Goal: Find specific page/section: Find specific page/section

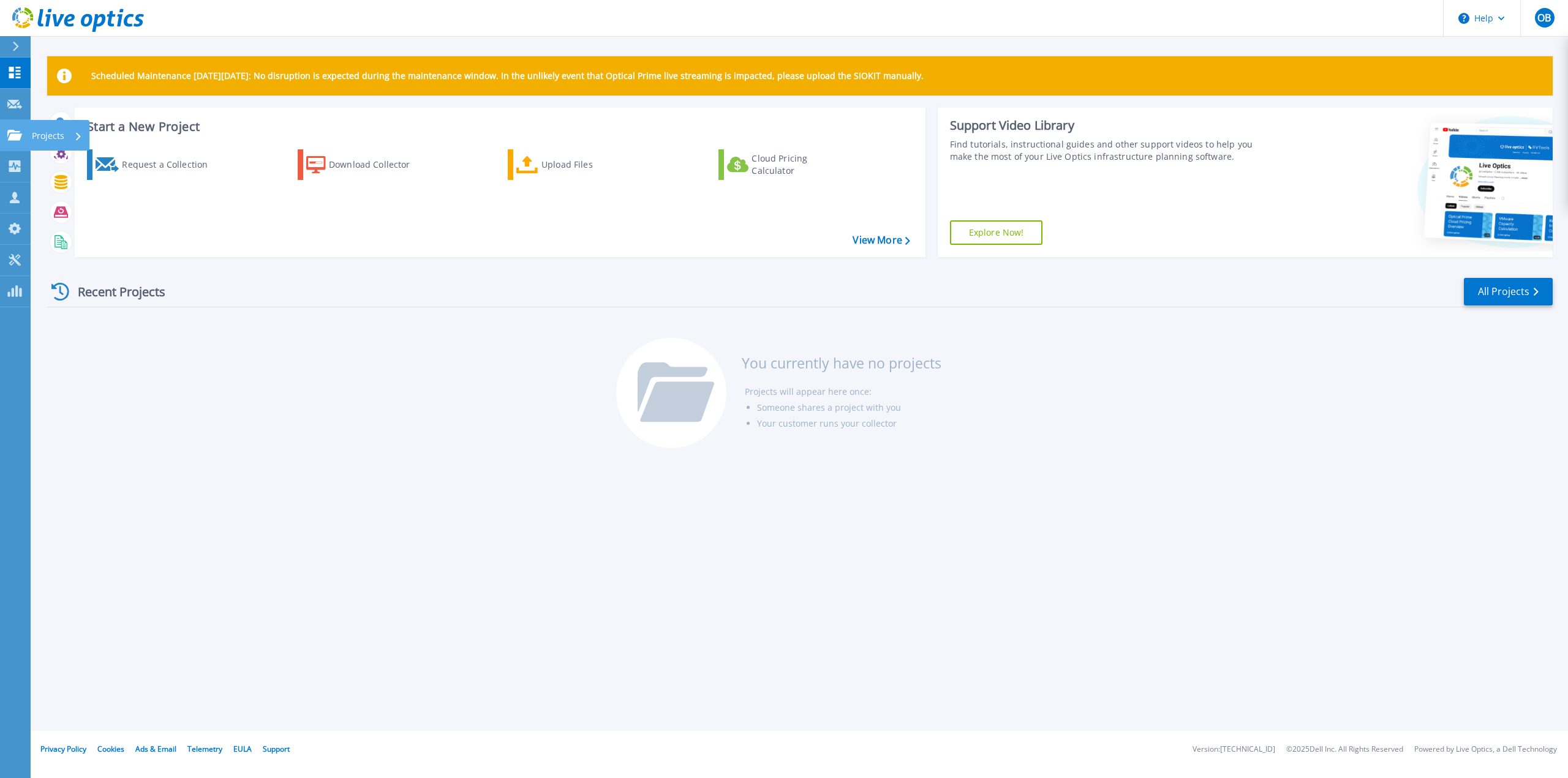
click at [15, 135] on icon at bounding box center [15, 135] width 15 height 11
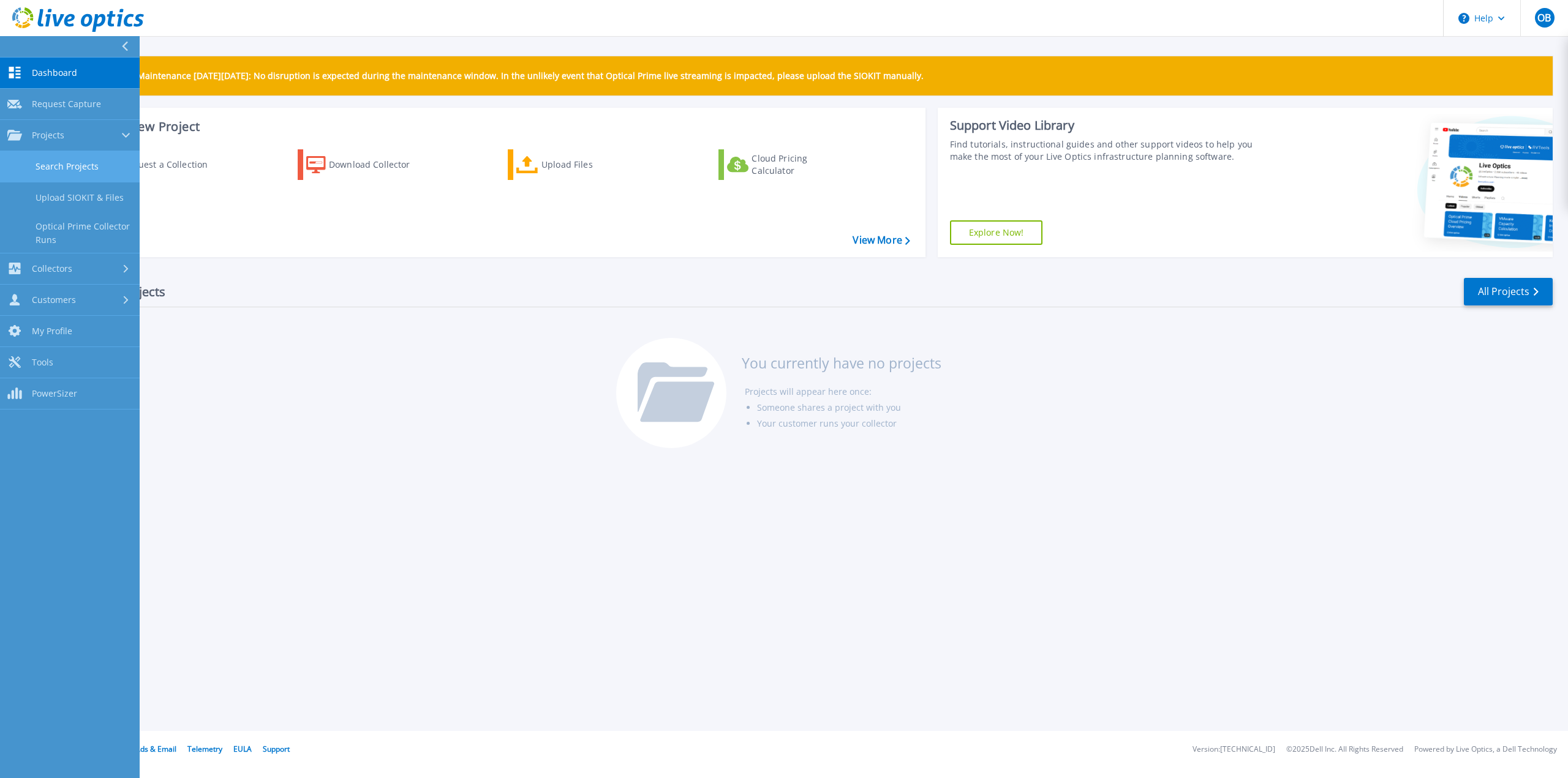
click at [50, 169] on link "Search Projects" at bounding box center [69, 167] width 139 height 32
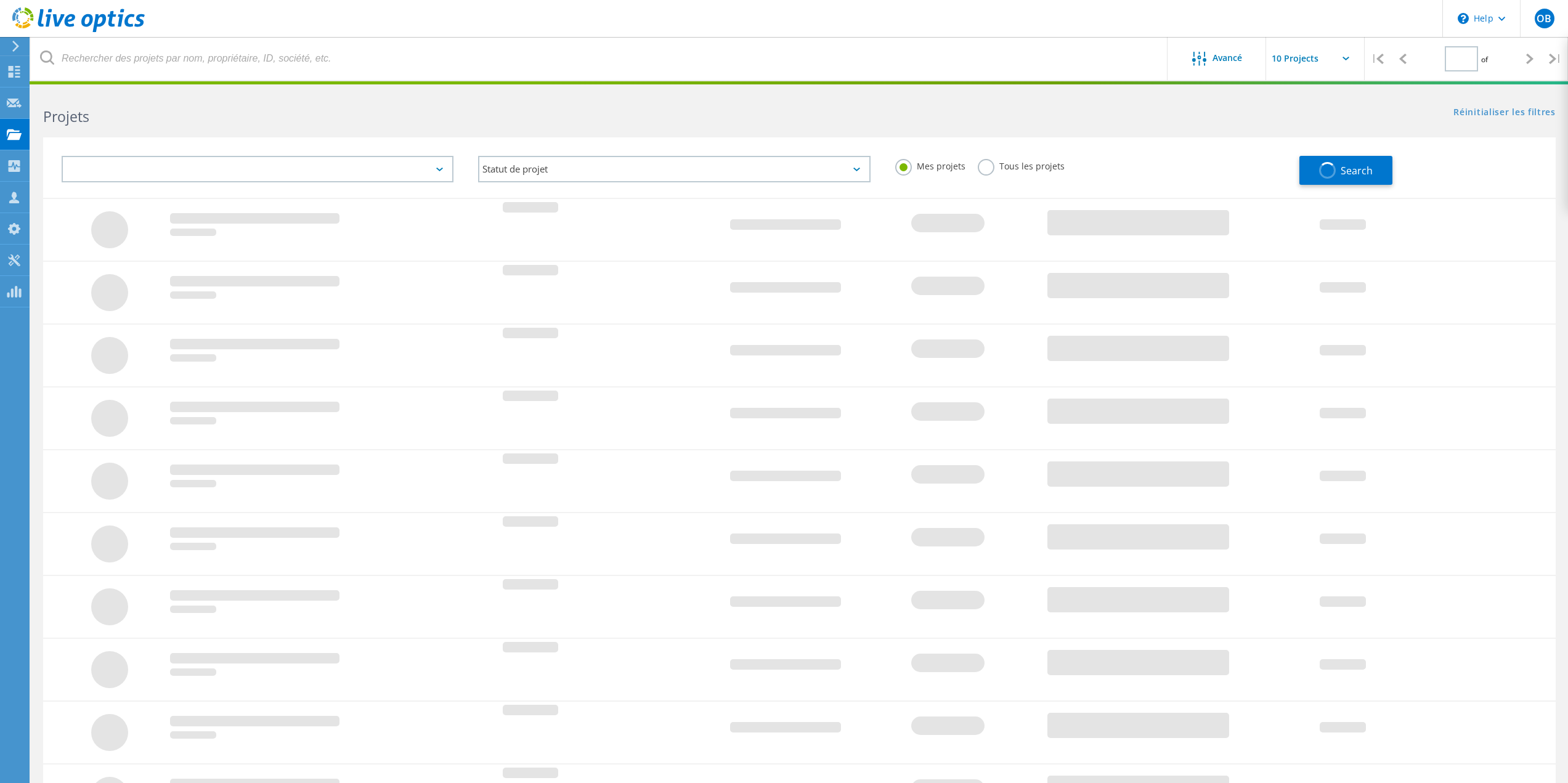
type input "1"
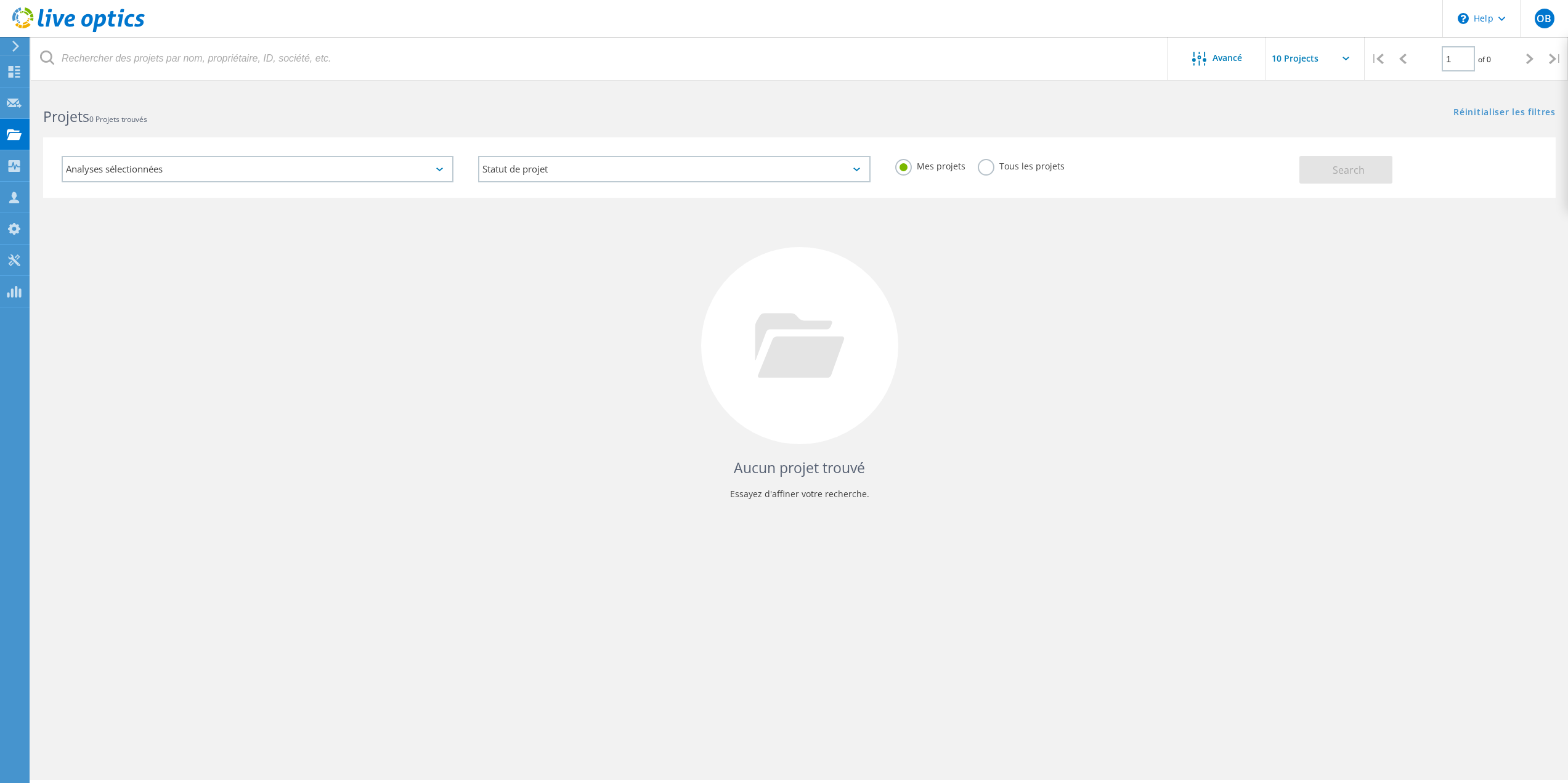
click at [980, 169] on label "Tous les projets" at bounding box center [1021, 164] width 87 height 11
click at [0, 0] on input "Tous les projets" at bounding box center [0, 0] width 0 height 0
click at [1324, 173] on button "Search" at bounding box center [1346, 170] width 93 height 28
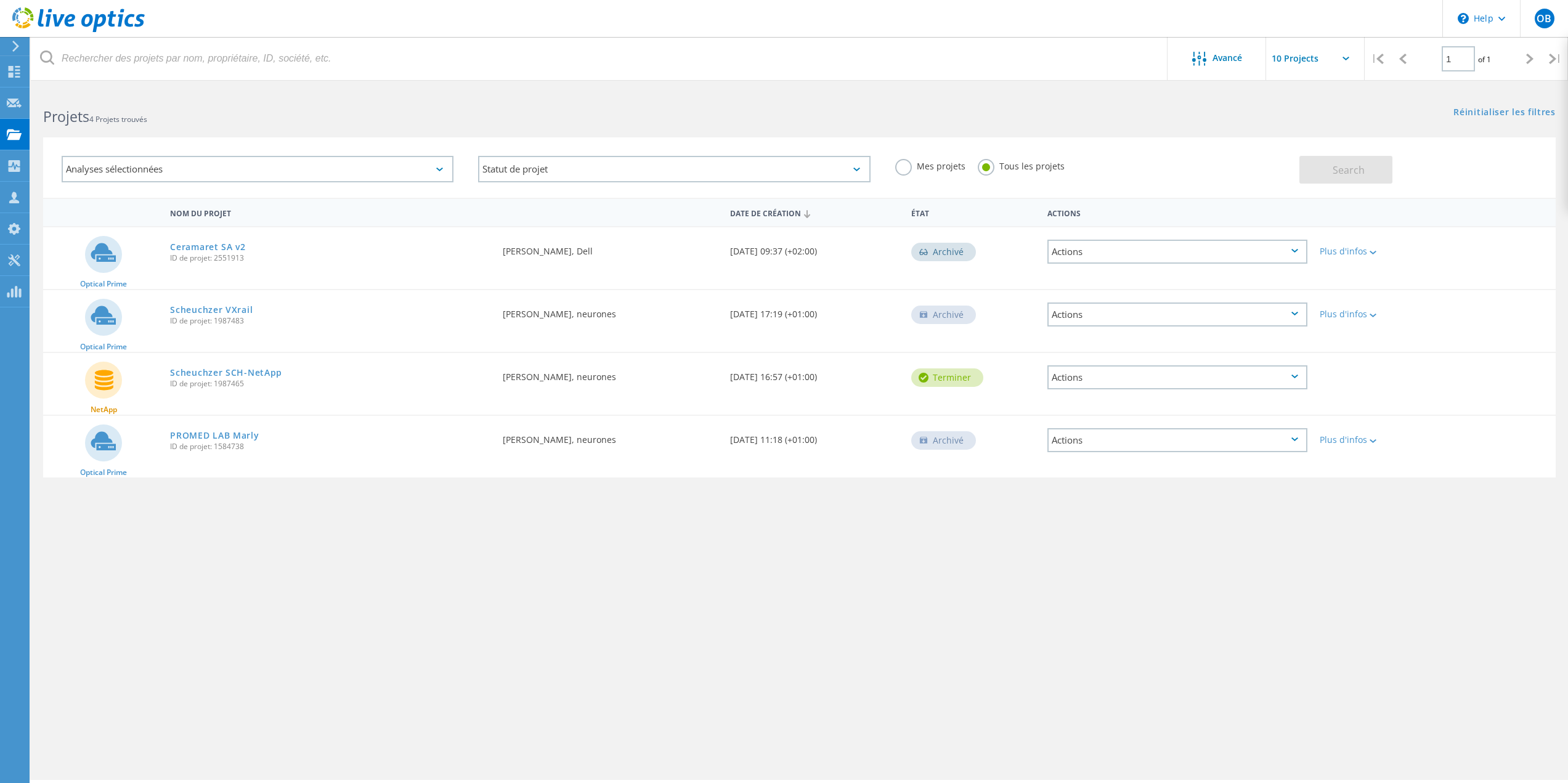
click at [1324, 57] on input "text" at bounding box center [1328, 58] width 123 height 43
click at [1191, 16] on header "\n Help Explore Helpful Articles Contact Support OB Membre d'équipe de partenai…" at bounding box center [784, 18] width 1568 height 37
click at [1296, 376] on icon at bounding box center [1295, 376] width 7 height 4
click at [1217, 571] on div "Avancé Pull down to refresh... Release to refresh... Refreshing... Show 10 Proj…" at bounding box center [800, 435] width 1537 height 690
click at [1297, 378] on icon at bounding box center [1295, 376] width 7 height 4
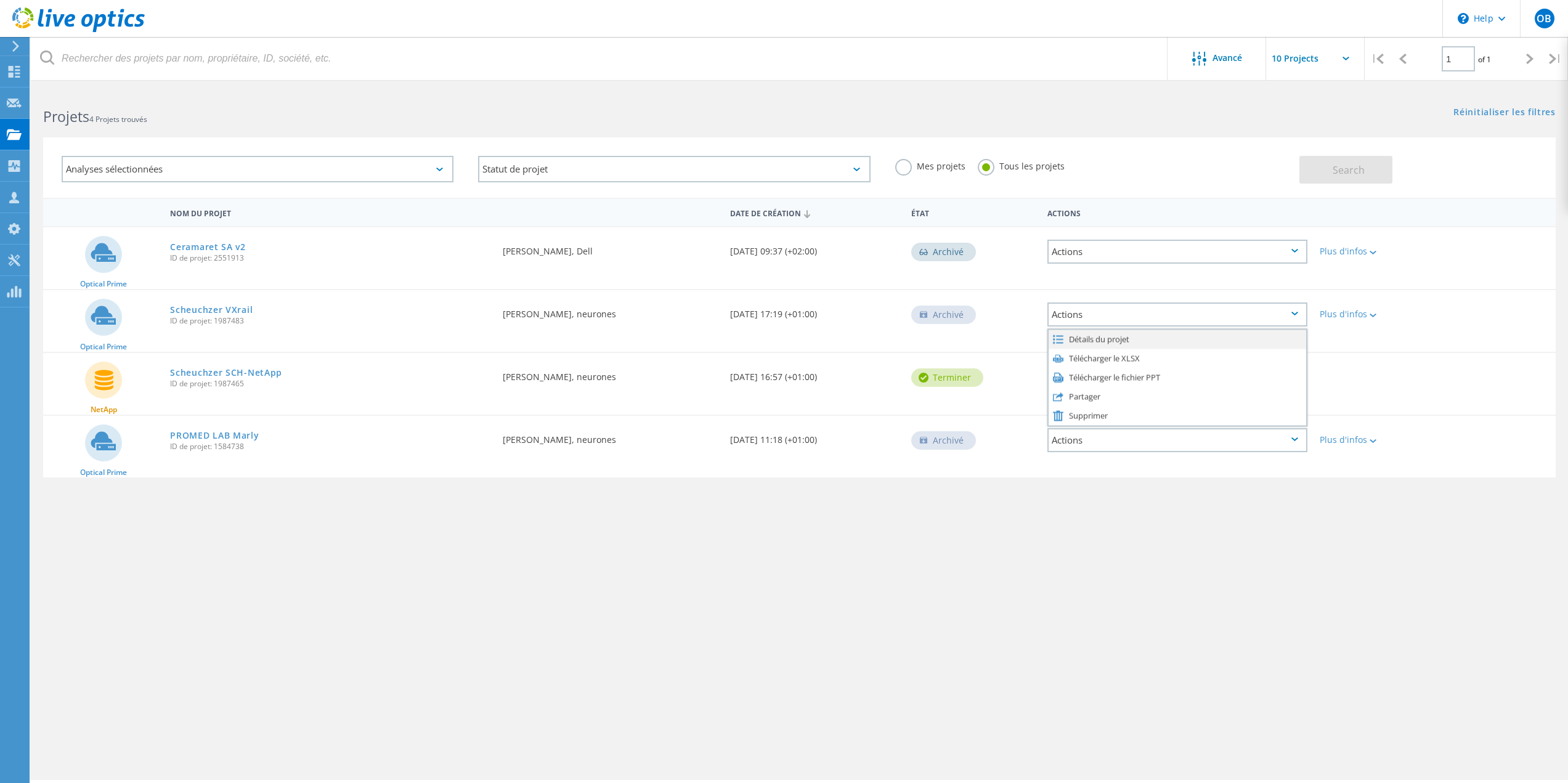
click at [1126, 334] on div "Détails du projet" at bounding box center [1177, 339] width 258 height 19
